Goal: Check status: Check status

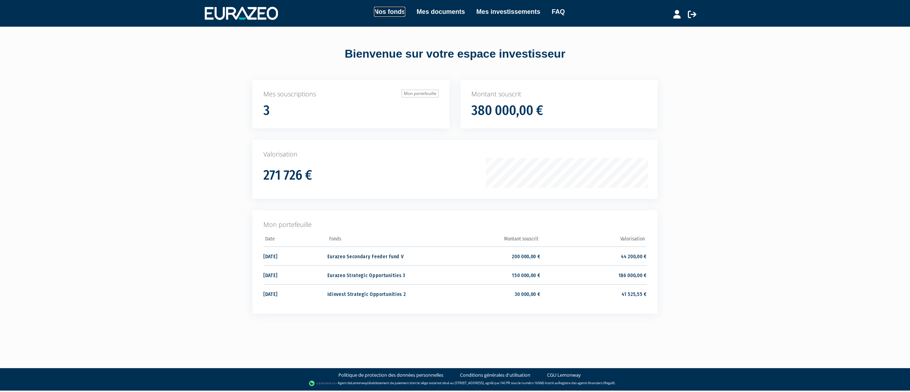
click at [374, 11] on link "Nos fonds" at bounding box center [389, 12] width 31 height 10
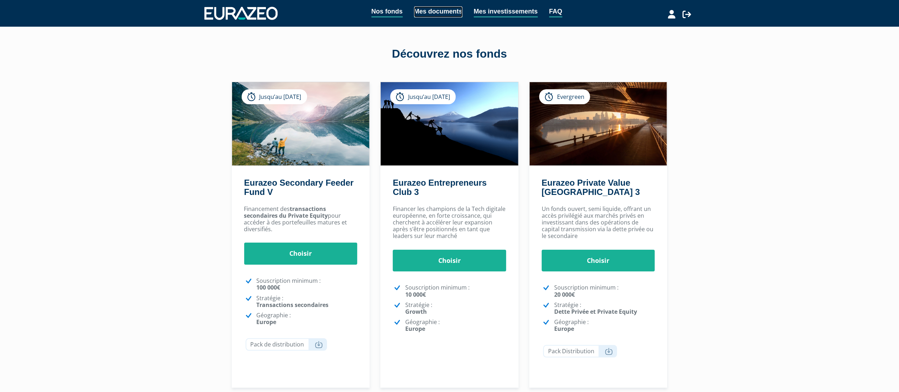
click at [428, 14] on link "Mes documents" at bounding box center [438, 11] width 48 height 11
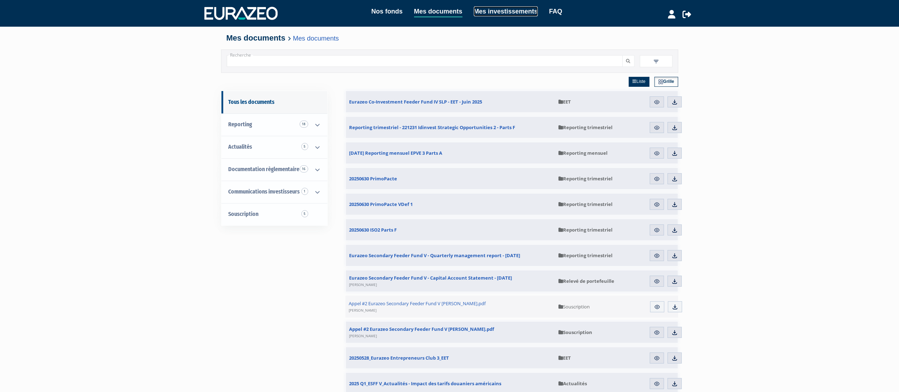
click at [485, 14] on link "Mes investissements" at bounding box center [506, 11] width 64 height 10
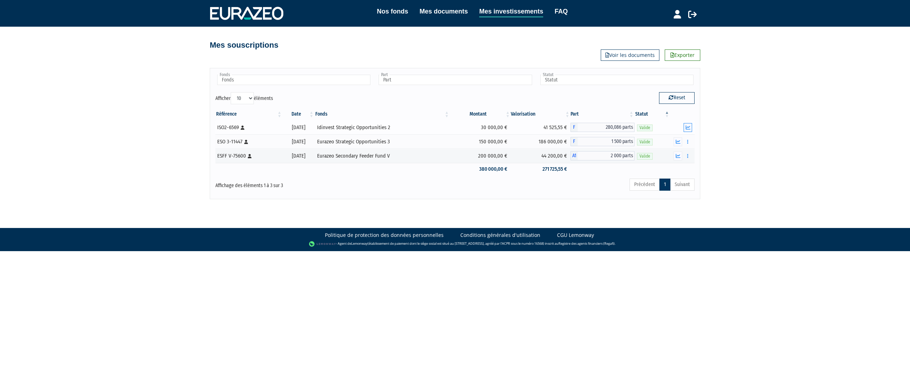
click at [686, 129] on icon "button" at bounding box center [688, 127] width 5 height 5
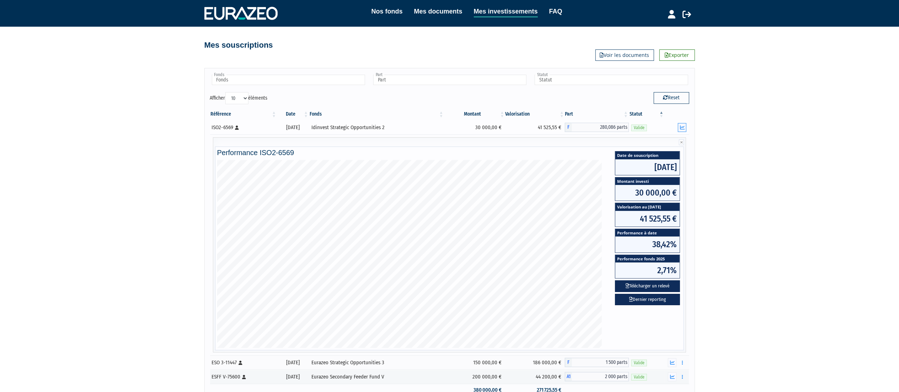
click at [686, 129] on button "button" at bounding box center [682, 127] width 9 height 9
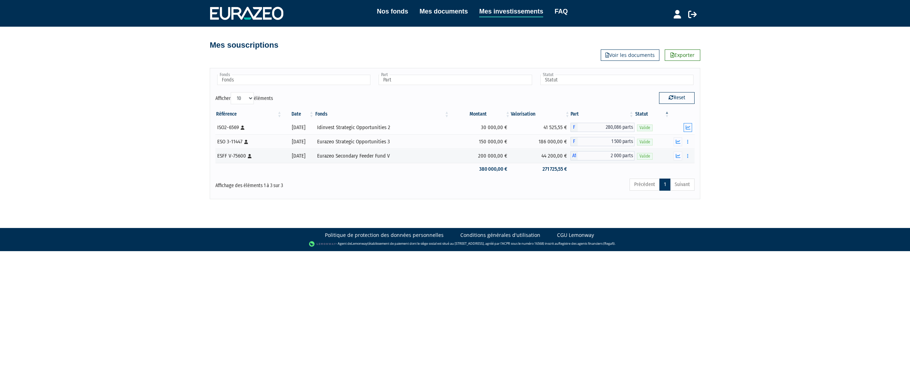
click at [686, 129] on icon "button" at bounding box center [688, 127] width 5 height 5
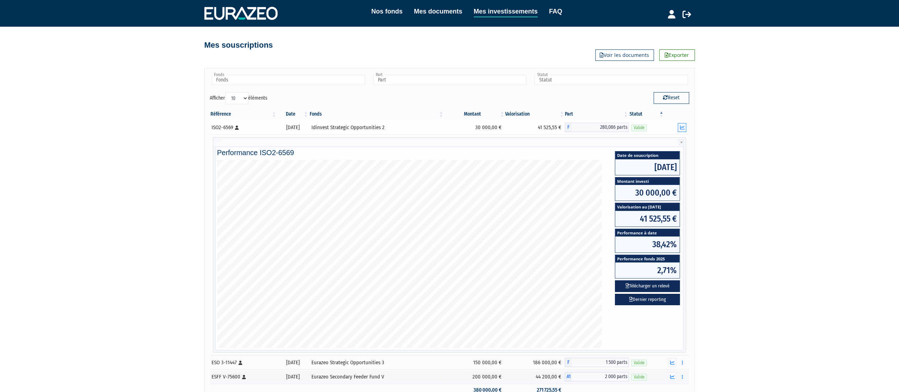
click at [686, 129] on button "button" at bounding box center [682, 127] width 9 height 9
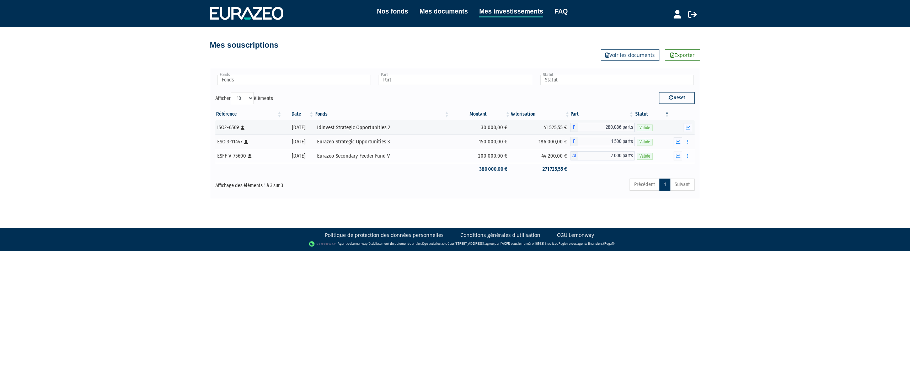
drag, startPoint x: 486, startPoint y: 156, endPoint x: 517, endPoint y: 159, distance: 31.4
click at [517, 159] on tr "ESFF V-75600 [Français] Personne physique 31/03/2025 Eurazeo Secondary Feeder F…" at bounding box center [454, 156] width 479 height 14
click at [680, 159] on button "button" at bounding box center [678, 155] width 9 height 9
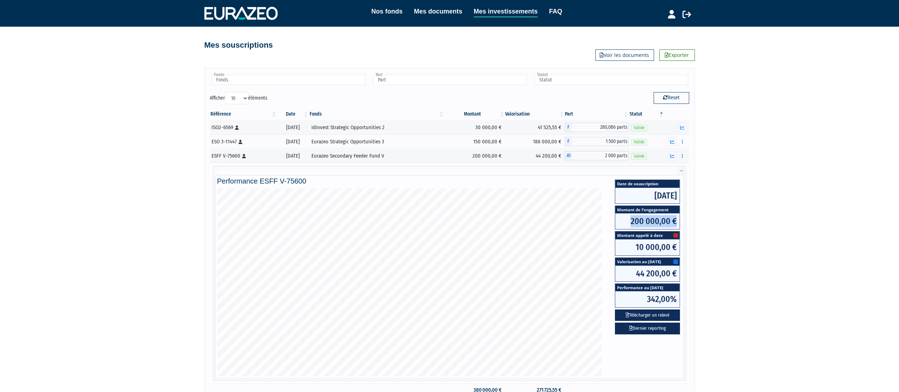
drag, startPoint x: 632, startPoint y: 222, endPoint x: 678, endPoint y: 220, distance: 45.9
click at [678, 220] on span "200 000,00 €" at bounding box center [647, 221] width 64 height 16
click at [729, 234] on div "Nos fonds Mes documents Mes investissements FAQ Déconnexion Nos fonds Mes docum…" at bounding box center [449, 210] width 899 height 420
drag, startPoint x: 634, startPoint y: 248, endPoint x: 685, endPoint y: 245, distance: 51.0
click at [685, 245] on div "Date de souscription 31/03/2025 Montant de l'engagement 200 000,00 € Montant ap…" at bounding box center [647, 261] width 79 height 147
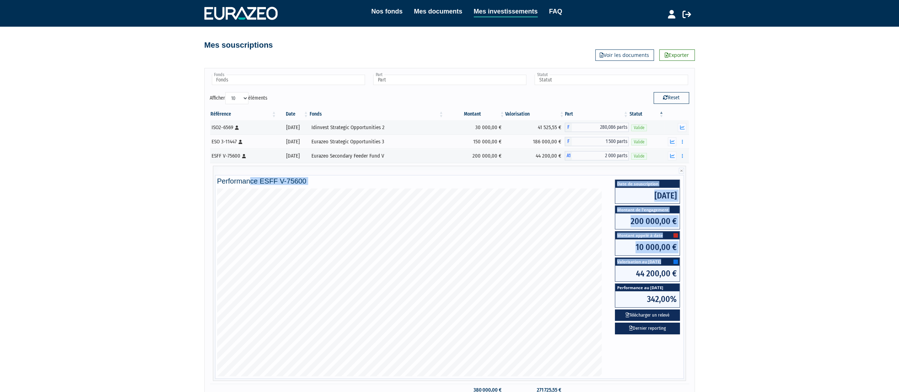
drag, startPoint x: 623, startPoint y: 271, endPoint x: 689, endPoint y: 271, distance: 65.8
click at [689, 271] on div "Référence Date Fonds Montant Valorisation Part Statut ISO2-6569 [Français] Pers…" at bounding box center [450, 252] width 490 height 292
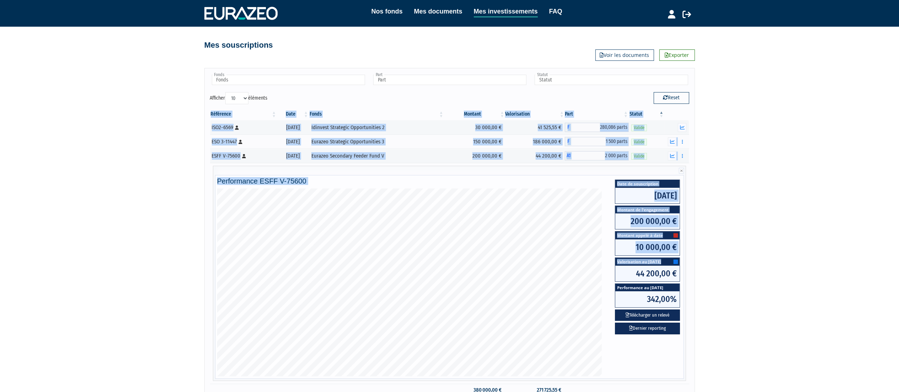
click at [708, 283] on div "Nos fonds Mes documents Mes investissements FAQ Déconnexion Nos fonds Mes docum…" at bounding box center [449, 210] width 899 height 420
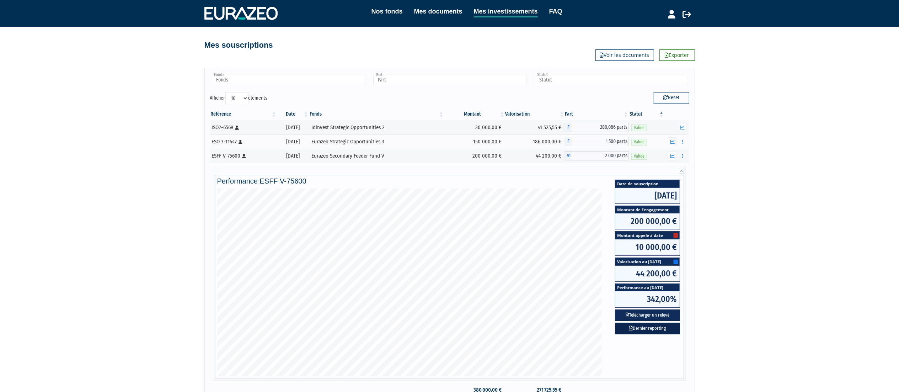
click at [652, 333] on link "Dernier reporting" at bounding box center [647, 328] width 65 height 12
click at [645, 320] on button "Télécharger un relevé" at bounding box center [647, 315] width 65 height 12
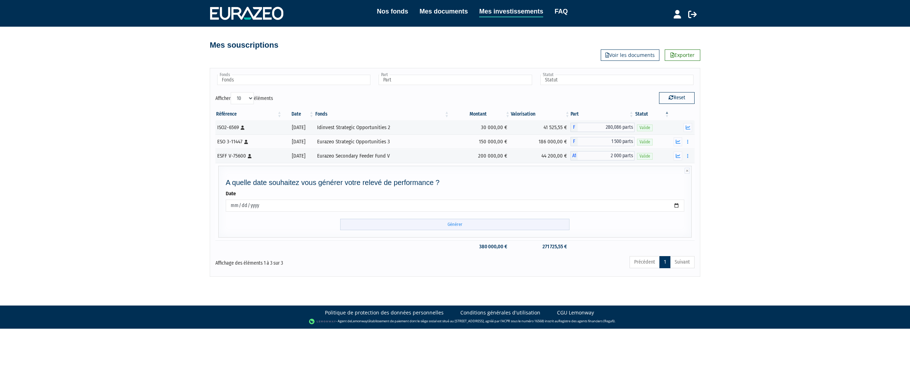
click at [532, 227] on input "Générer" at bounding box center [454, 225] width 229 height 12
click at [678, 157] on icon "button" at bounding box center [678, 156] width 5 height 5
